Goal: Task Accomplishment & Management: Manage account settings

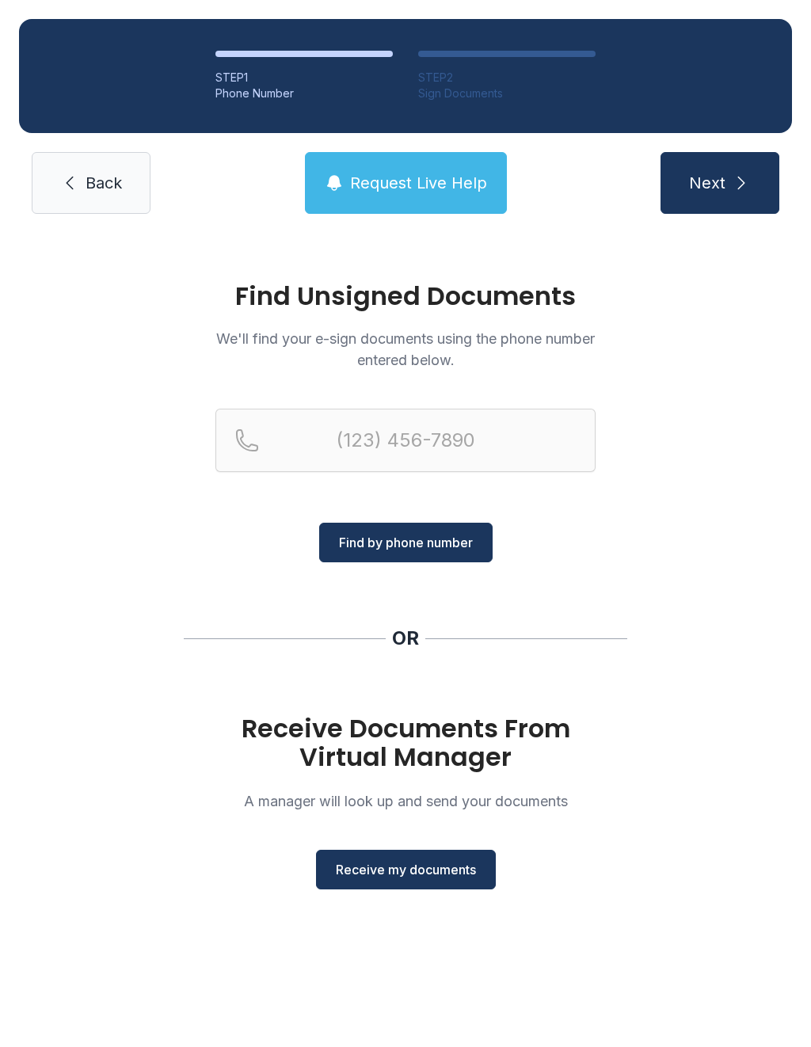
click at [442, 877] on span "Receive my documents" at bounding box center [406, 869] width 140 height 19
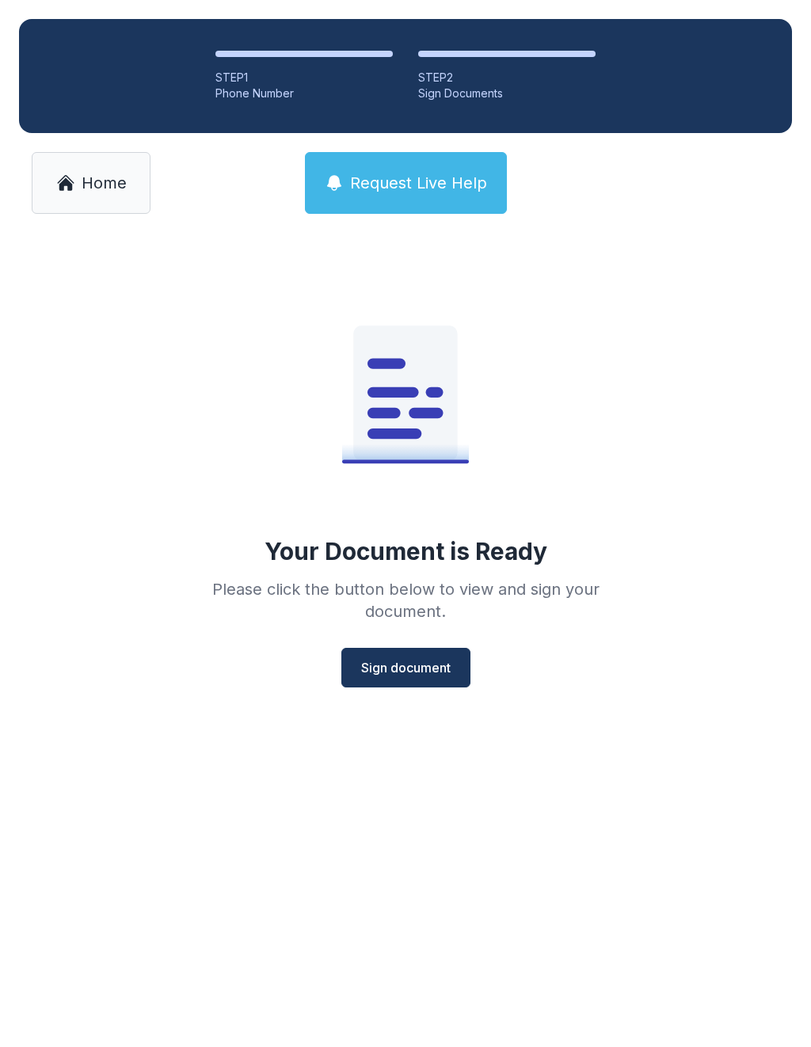
click at [440, 686] on button "Sign document" at bounding box center [405, 668] width 129 height 40
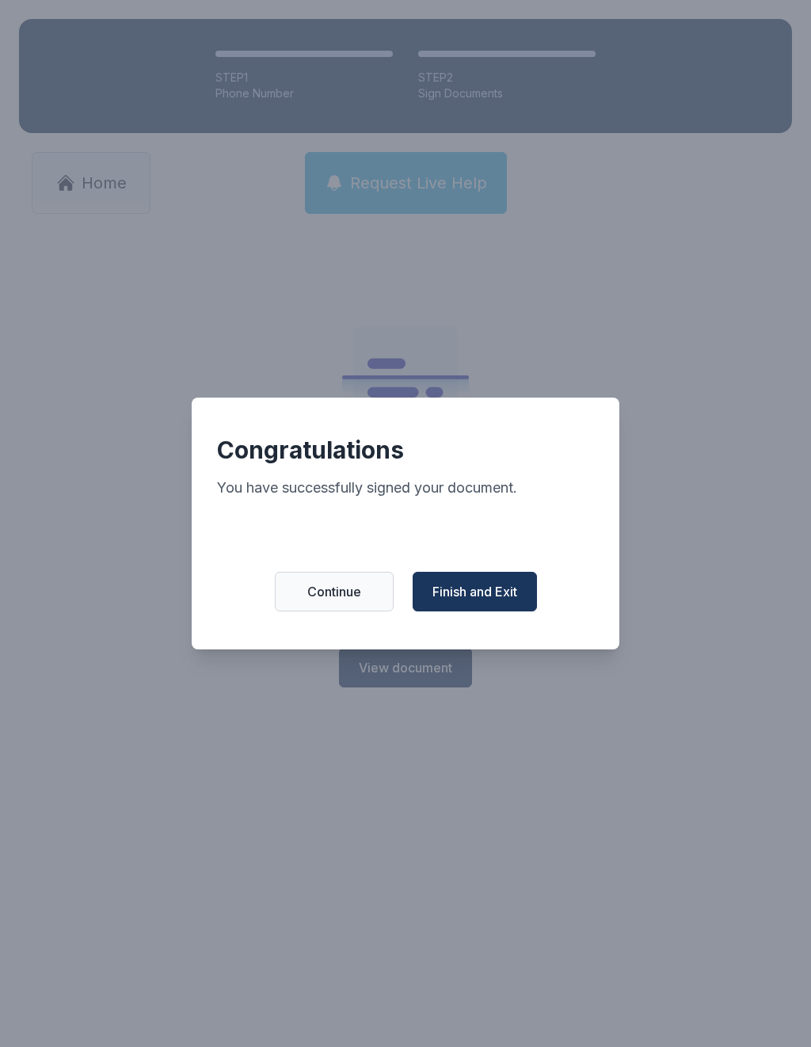
click at [507, 588] on button "Finish and Exit" at bounding box center [475, 592] width 124 height 40
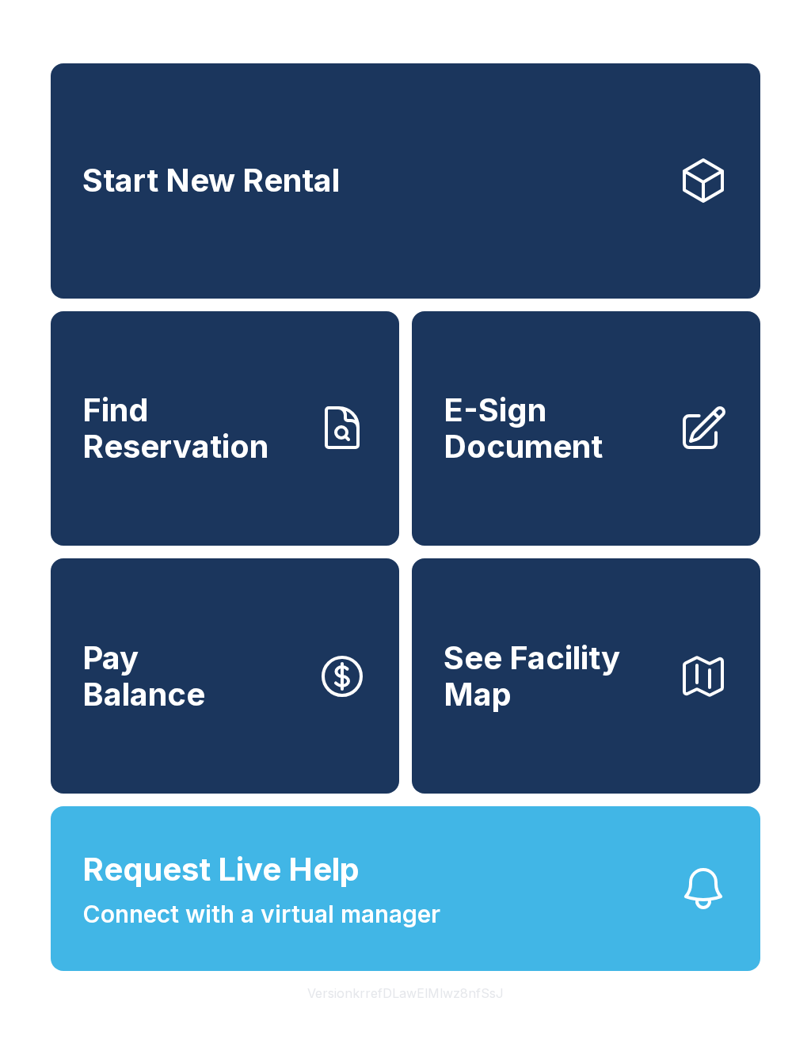
click at [159, 172] on span "Start New Rental" at bounding box center [210, 180] width 257 height 36
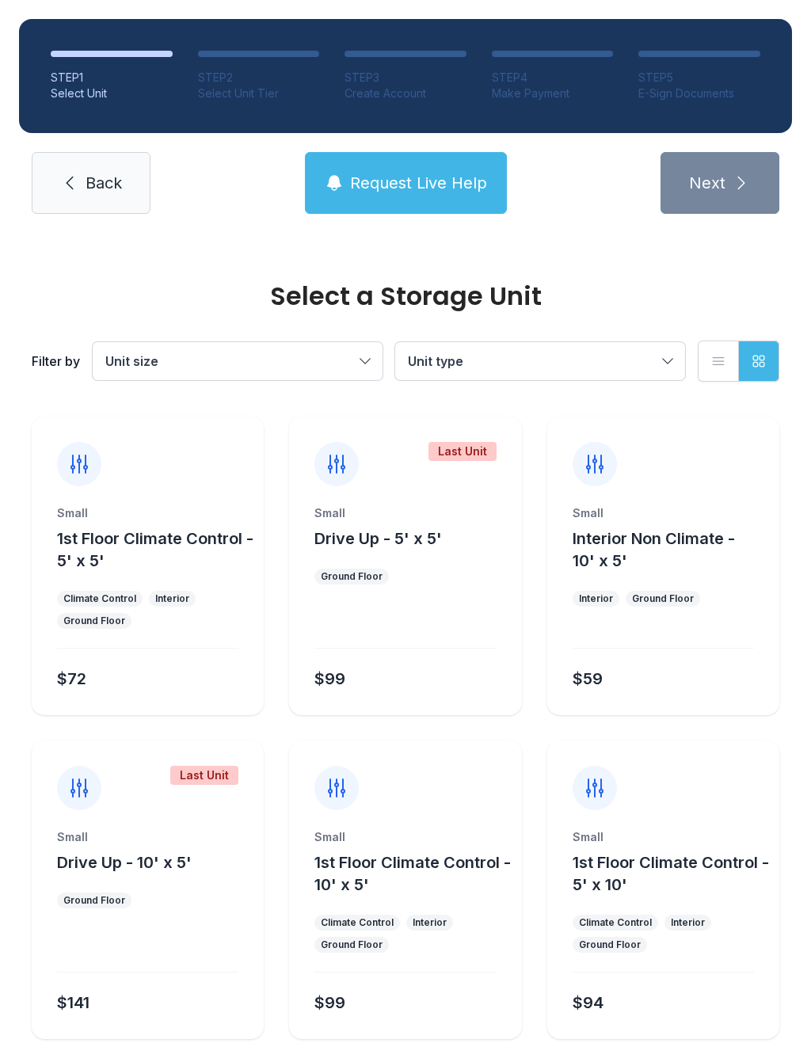
click at [80, 176] on link "Back" at bounding box center [91, 183] width 119 height 62
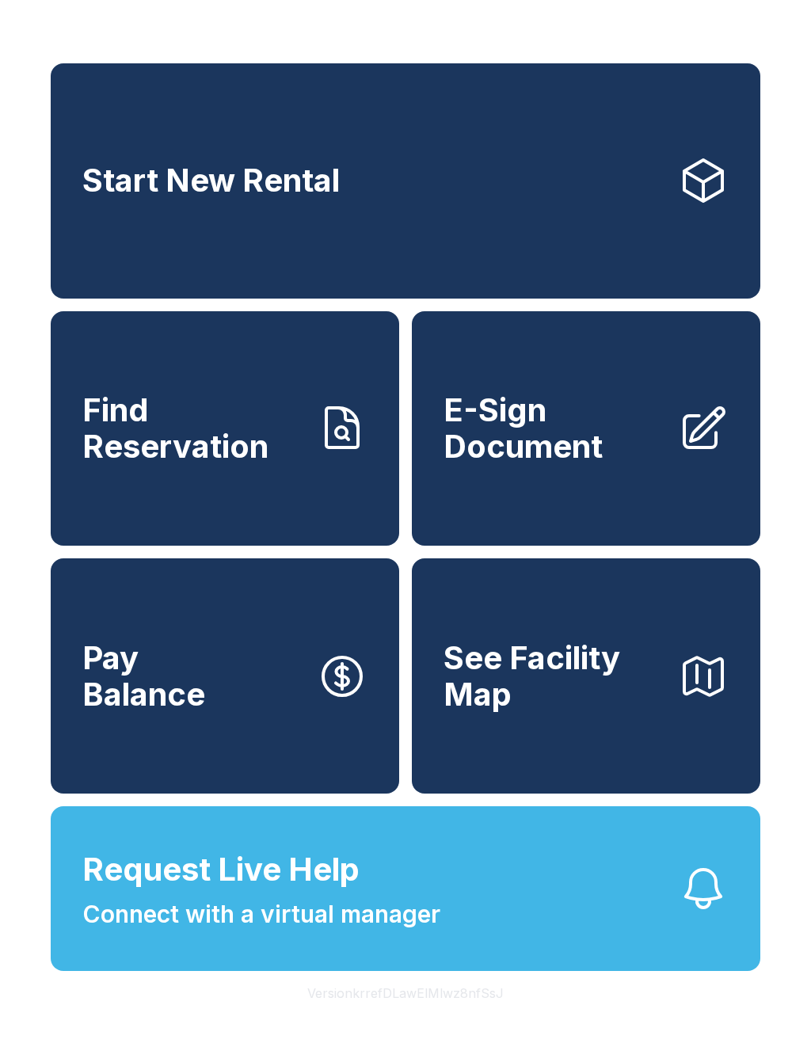
click at [436, 971] on button "Request Live Help Connect with a virtual manager" at bounding box center [406, 888] width 710 height 165
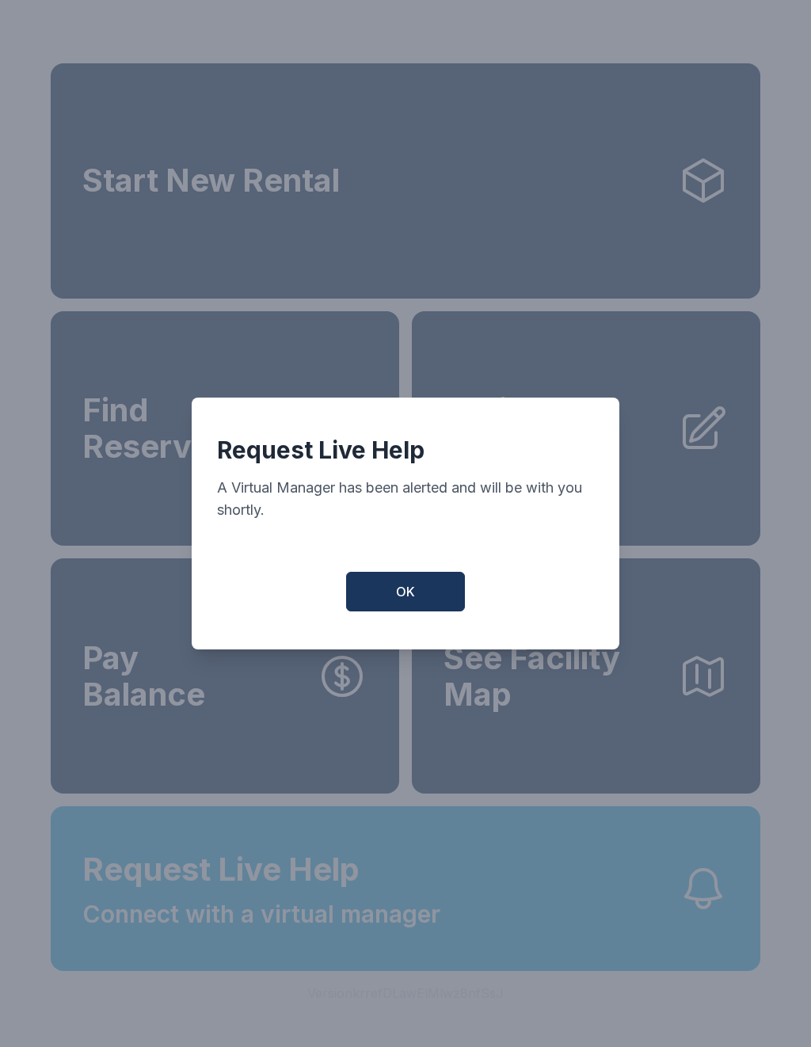
click at [425, 608] on button "OK" at bounding box center [405, 592] width 119 height 40
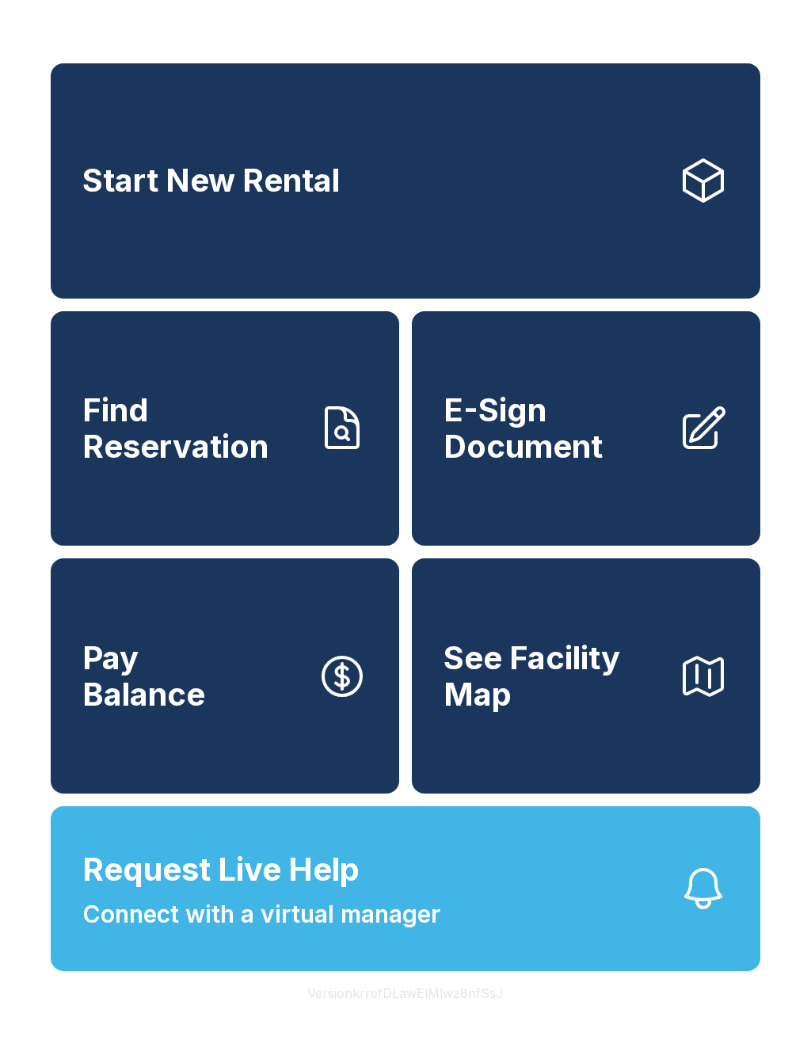
click at [302, 453] on span "Find Reservation" at bounding box center [193, 428] width 222 height 72
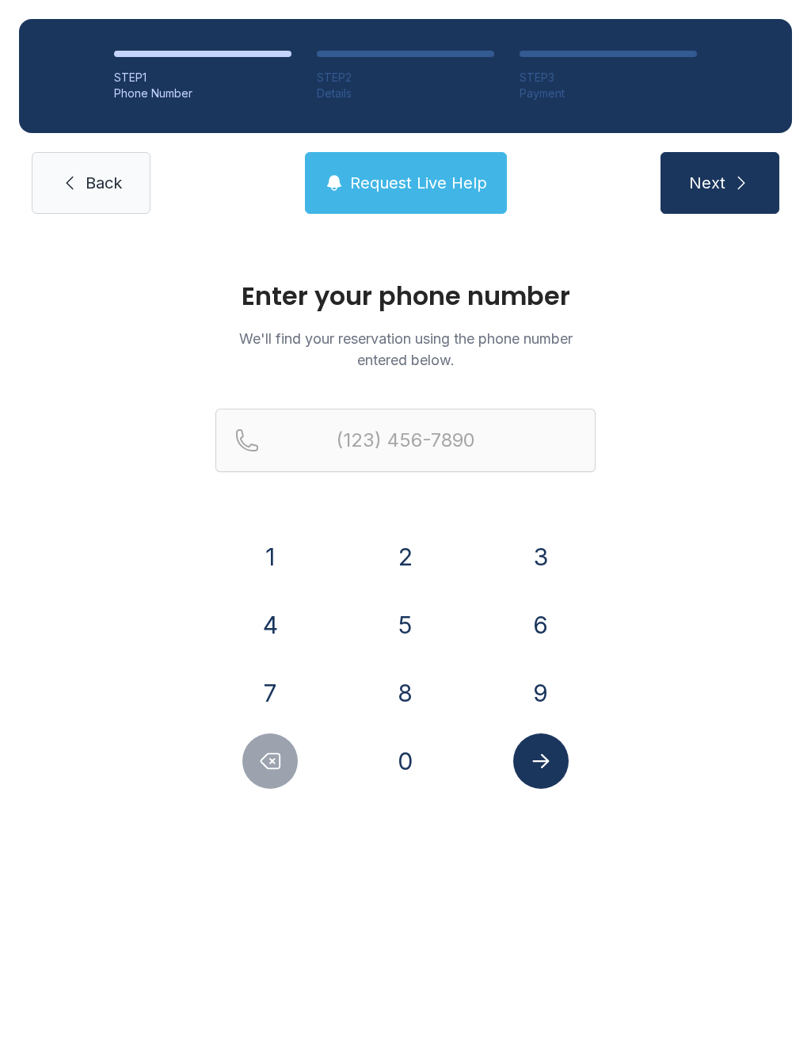
click at [544, 602] on button "6" at bounding box center [540, 624] width 55 height 55
click at [259, 569] on button "1" at bounding box center [269, 556] width 55 height 55
click at [277, 699] on button "7" at bounding box center [269, 692] width 55 height 55
click at [270, 769] on icon "Delete number" at bounding box center [270, 761] width 19 height 15
click at [565, 699] on button "9" at bounding box center [540, 692] width 55 height 55
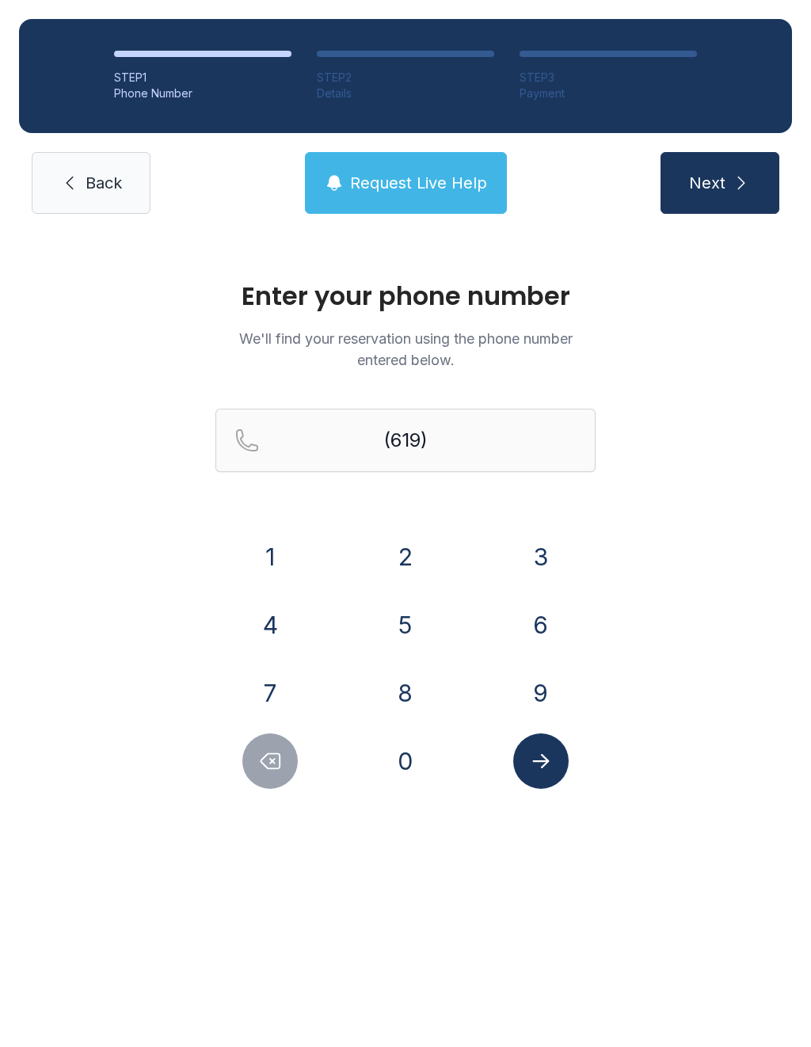
click at [257, 698] on button "7" at bounding box center [269, 692] width 55 height 55
click at [527, 711] on button "9" at bounding box center [540, 692] width 55 height 55
click at [415, 577] on button "2" at bounding box center [405, 556] width 55 height 55
click at [419, 778] on button "0" at bounding box center [405, 760] width 55 height 55
click at [282, 638] on button "4" at bounding box center [269, 624] width 55 height 55
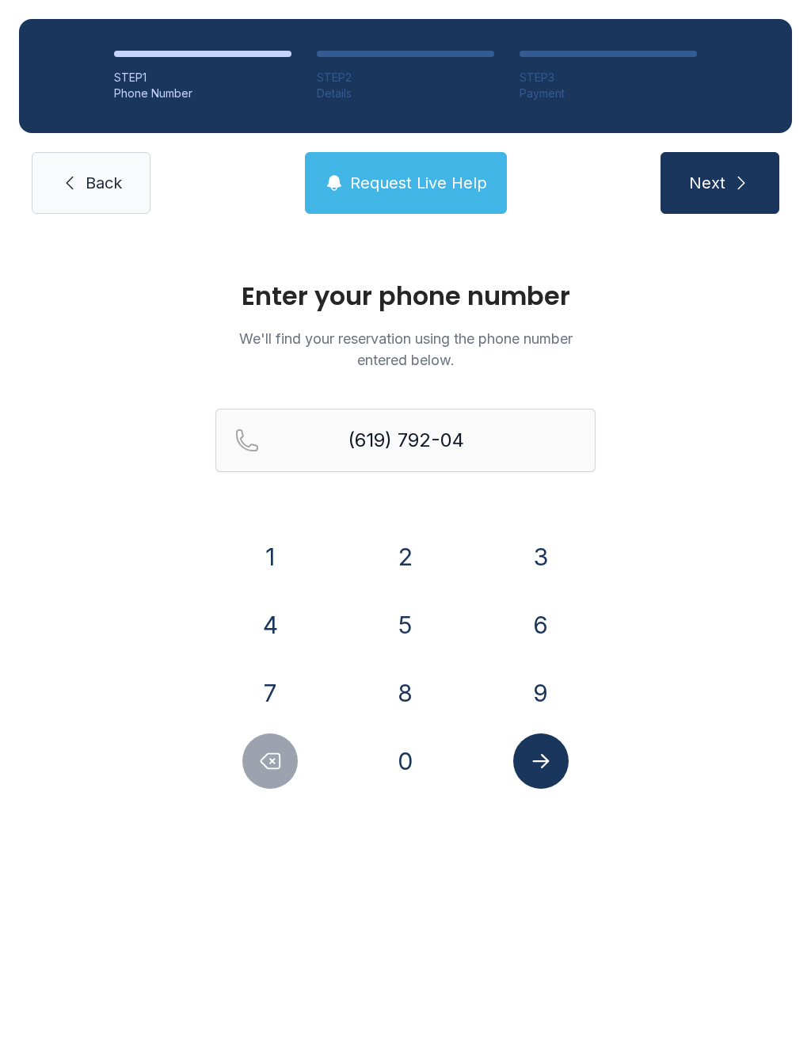
click at [394, 764] on button "0" at bounding box center [405, 760] width 55 height 55
click at [548, 703] on button "9" at bounding box center [540, 692] width 55 height 55
type input "[PHONE_NUMBER]"
click at [549, 752] on icon "Submit lookup form" at bounding box center [541, 761] width 24 height 24
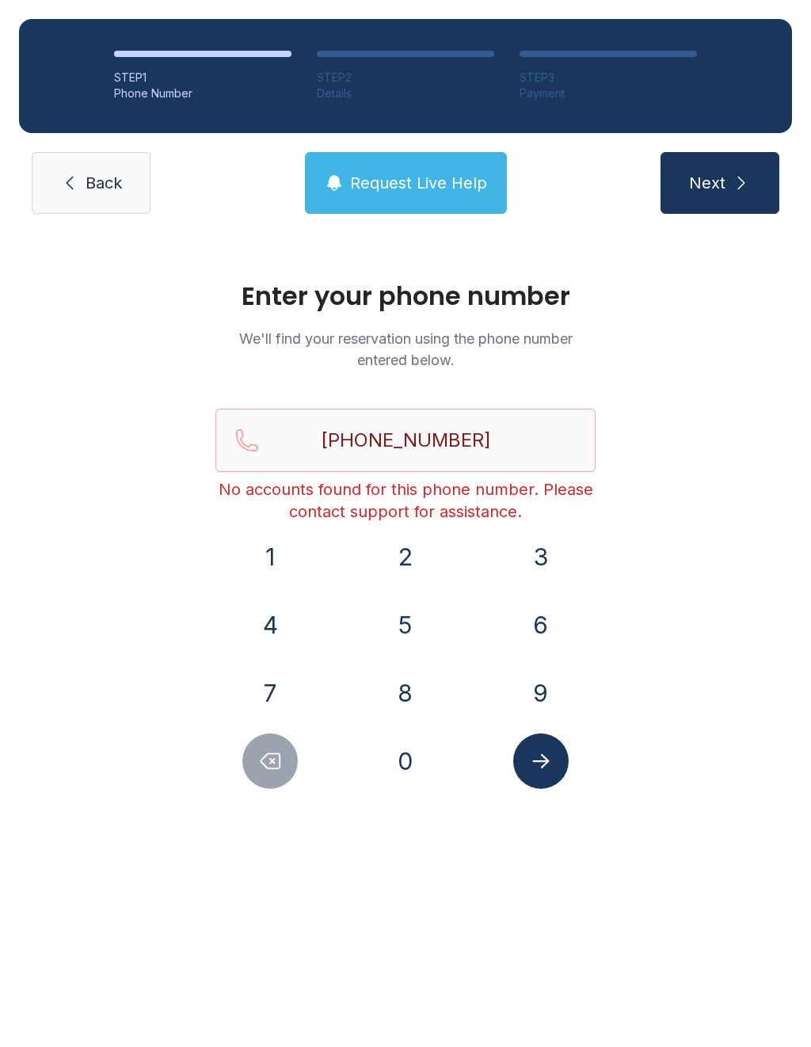
click at [99, 168] on link "Back" at bounding box center [91, 183] width 119 height 62
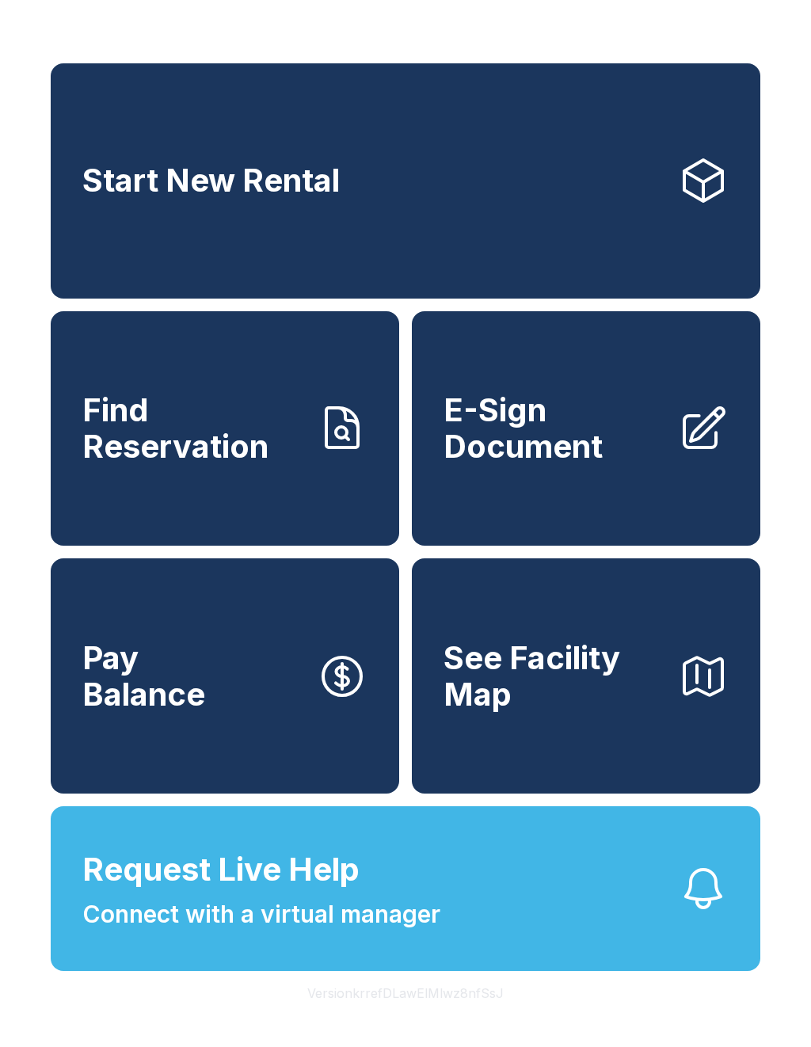
click at [446, 2] on div "Start New Rental Find Reservation E-Sign Document Pay Balance See Facility Map …" at bounding box center [405, 523] width 811 height 1047
click at [586, 431] on span "E-Sign Document" at bounding box center [555, 428] width 222 height 72
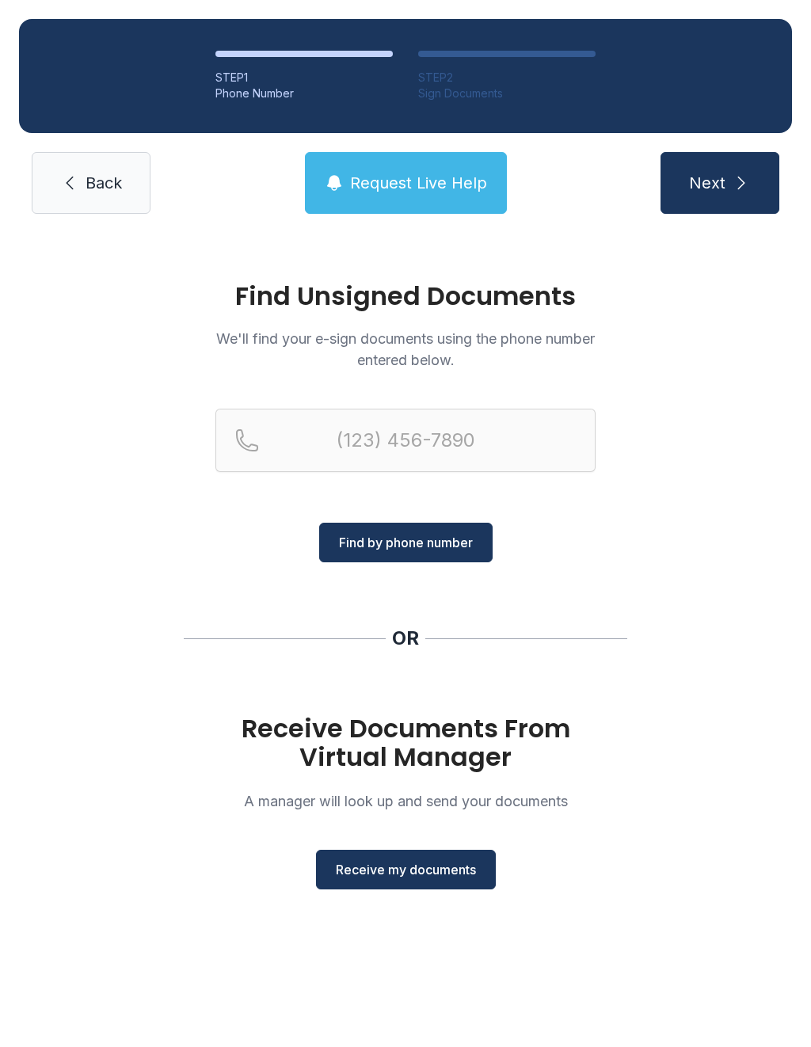
click at [418, 851] on button "Receive my documents" at bounding box center [406, 870] width 180 height 40
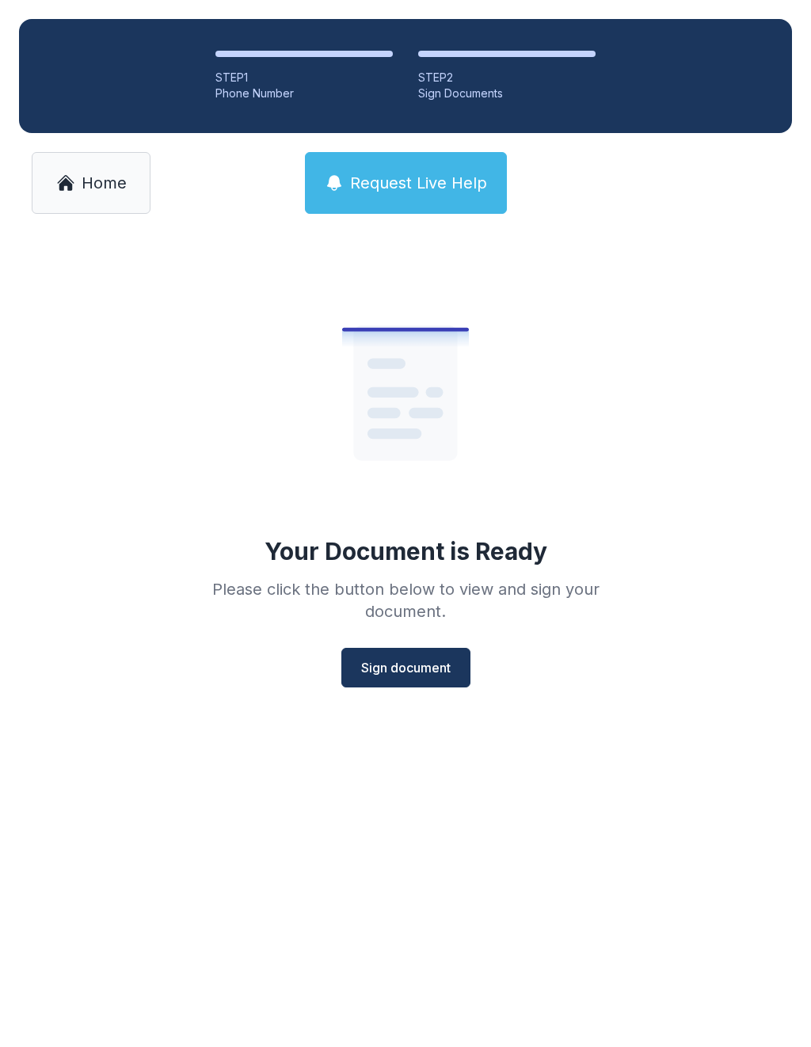
click at [406, 685] on button "Sign document" at bounding box center [405, 668] width 129 height 40
